Goal: Navigation & Orientation: Find specific page/section

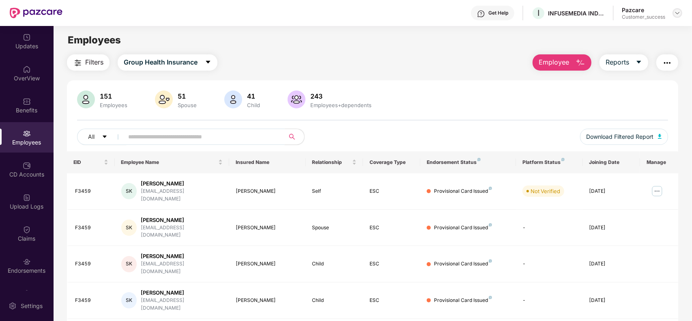
click at [675, 15] on img at bounding box center [678, 13] width 6 height 6
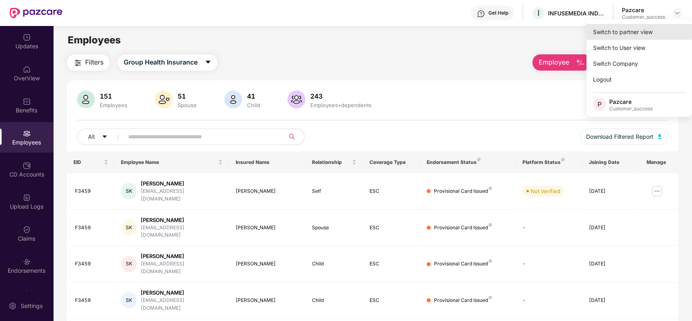
click at [632, 34] on div "Switch to partner view" at bounding box center [640, 32] width 106 height 16
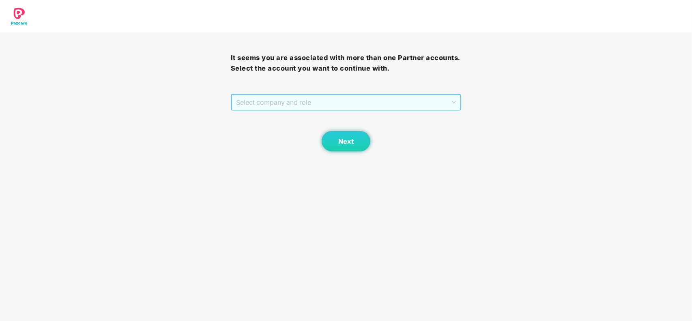
click at [319, 97] on span "Select company and role" at bounding box center [346, 102] width 220 height 15
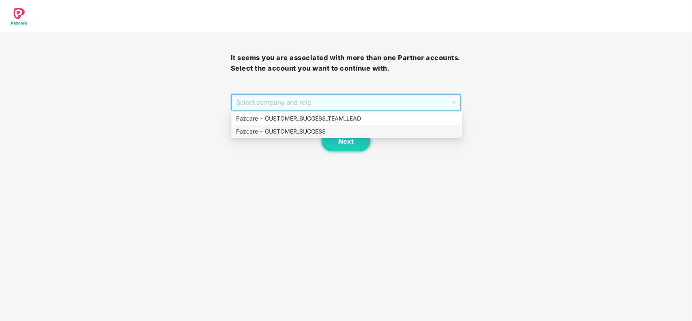
click at [295, 130] on div "Pazcare - CUSTOMER_SUCCESS" at bounding box center [346, 131] width 221 height 9
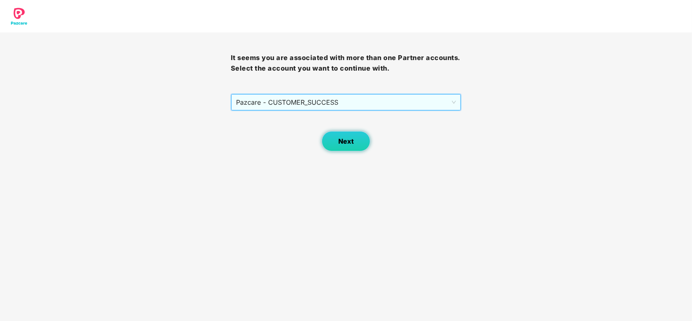
click at [335, 135] on button "Next" at bounding box center [346, 141] width 49 height 20
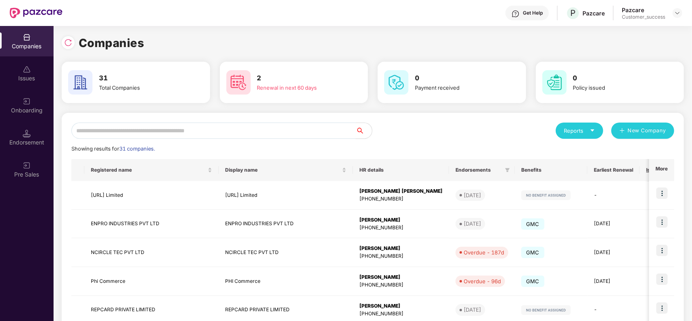
click at [185, 130] on input "text" at bounding box center [213, 131] width 285 height 16
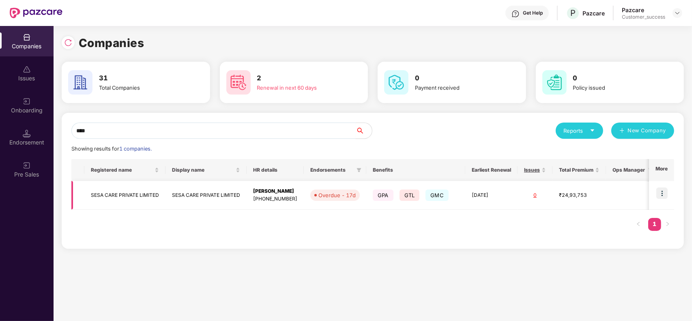
type input "****"
click at [662, 193] on img at bounding box center [662, 193] width 11 height 11
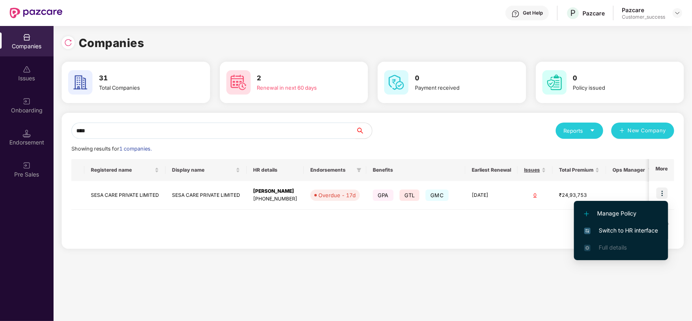
click at [615, 227] on span "Switch to HR interface" at bounding box center [621, 230] width 74 height 9
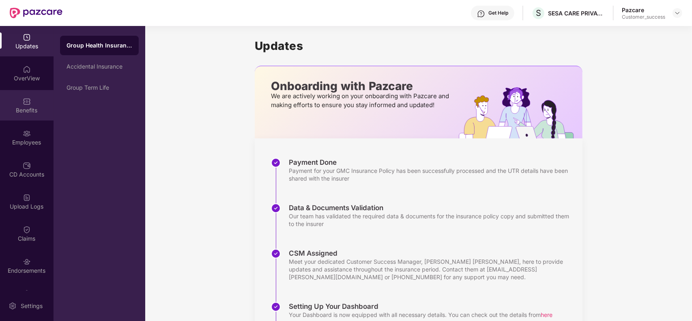
click at [34, 108] on div "Benefits" at bounding box center [27, 110] width 54 height 8
